Goal: Information Seeking & Learning: Learn about a topic

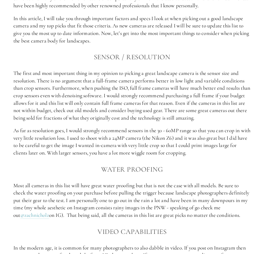
scroll to position [349, 0]
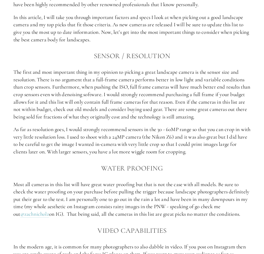
click at [115, 72] on p "The first and most important thing in my opinion to picking a great landscape c…" at bounding box center [131, 94] width 237 height 52
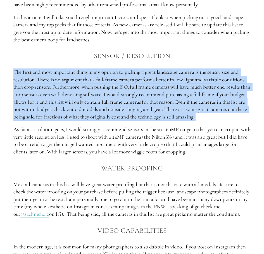
click at [115, 72] on p "The first and most important thing in my opinion to picking a great landscape c…" at bounding box center [131, 94] width 237 height 52
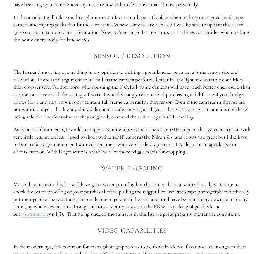
click at [112, 91] on p "The first and most important thing in my opinion to picking a great landscape c…" at bounding box center [131, 94] width 237 height 52
click at [105, 81] on p "The first and most important thing in my opinion to picking a great landscape c…" at bounding box center [131, 94] width 237 height 52
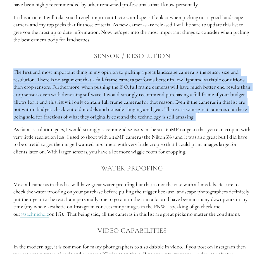
click at [105, 81] on p "The first and most important thing in my opinion to picking a great landscape c…" at bounding box center [131, 94] width 237 height 52
click at [106, 109] on p "The first and most important thing in my opinion to picking a great landscape c…" at bounding box center [131, 94] width 237 height 52
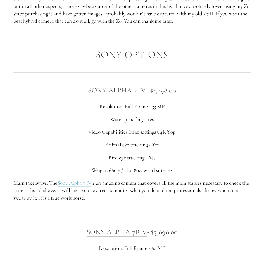
scroll to position [1237, 0]
drag, startPoint x: 74, startPoint y: 101, endPoint x: 147, endPoint y: 99, distance: 73.5
click at [147, 96] on h3 "SONY ALPHA 7 IV - $2,298.00" at bounding box center [131, 90] width 237 height 11
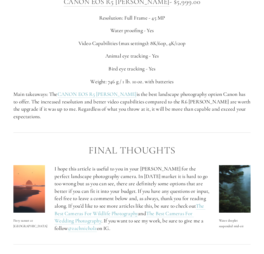
scroll to position [1827, 0]
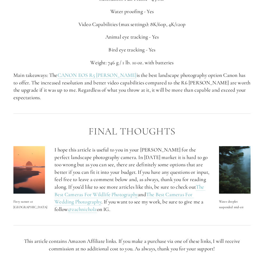
click at [25, 171] on img at bounding box center [29, 170] width 32 height 48
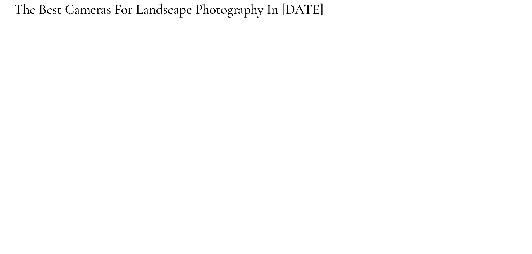
scroll to position [0, 0]
